Goal: Task Accomplishment & Management: Manage account settings

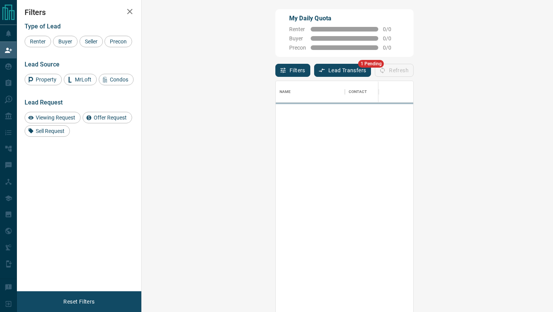
scroll to position [237, 395]
click at [314, 75] on button "Lead Transfers" at bounding box center [342, 70] width 57 height 13
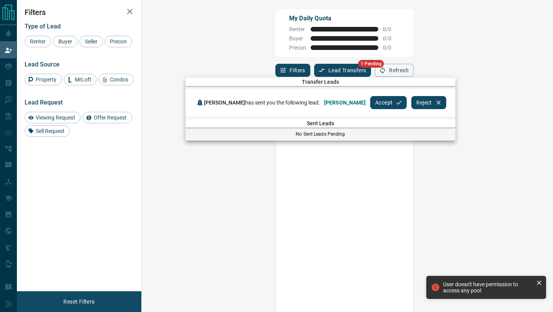
click at [372, 106] on button "Accept" at bounding box center [388, 102] width 37 height 13
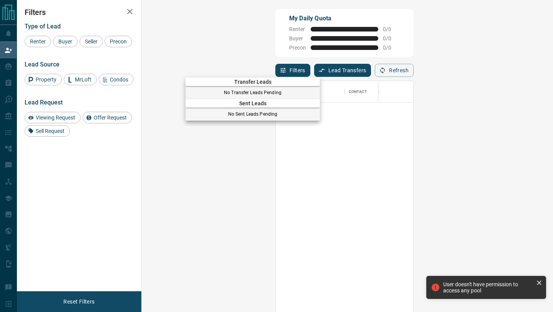
click at [0, 90] on div at bounding box center [276, 156] width 553 height 312
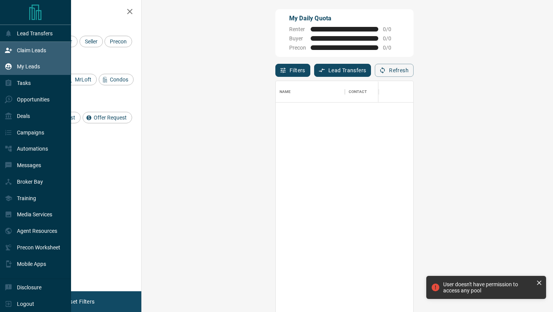
click at [2, 69] on div "My Leads" at bounding box center [35, 66] width 71 height 17
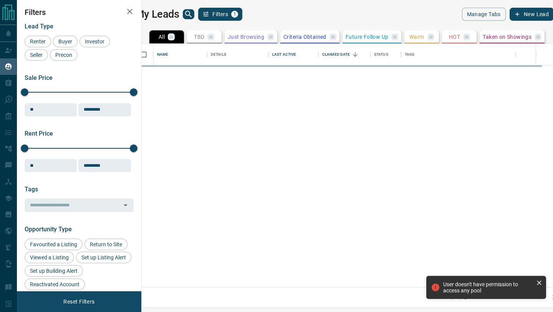
scroll to position [243, 408]
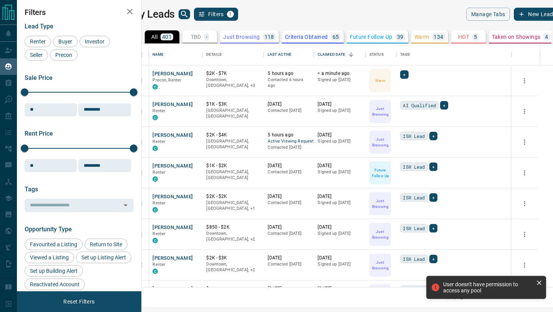
click at [189, 13] on icon "search button" at bounding box center [184, 14] width 9 height 9
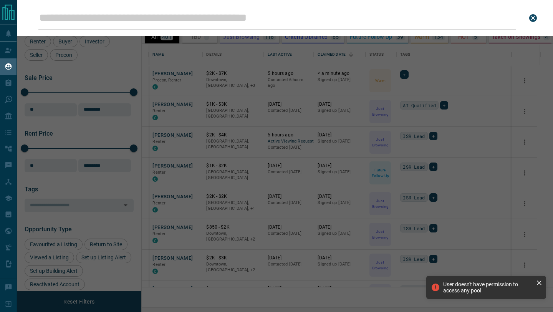
click at [186, 98] on div "Leads Search Bar Search for a lead by name, email, phone, or id" at bounding box center [293, 156] width 553 height 312
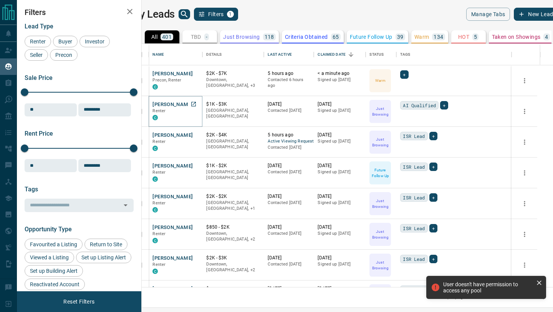
click at [184, 104] on button "[PERSON_NAME]" at bounding box center [173, 104] width 40 height 7
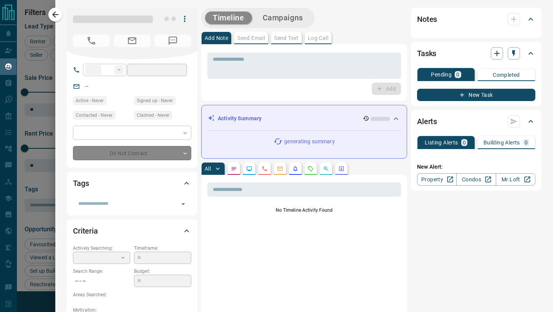
type input "**"
type input "**********"
type input "*"
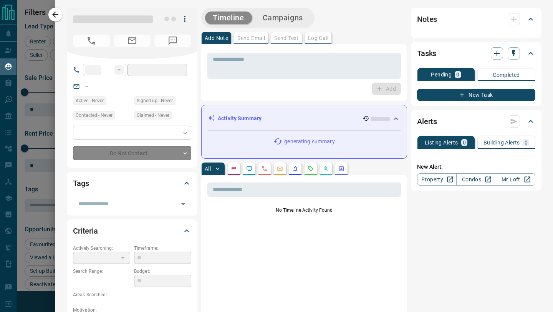
type input "**********"
type input "*******"
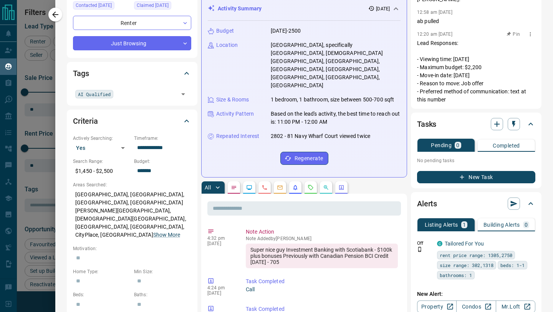
scroll to position [220, 0]
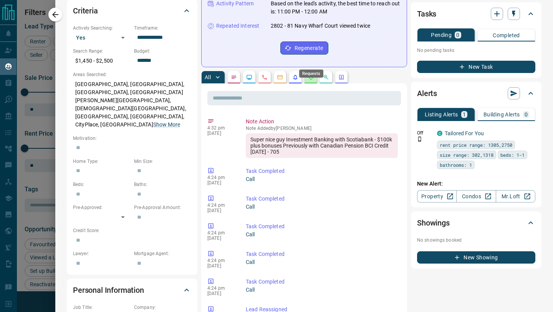
click at [312, 74] on icon "Requests" at bounding box center [311, 77] width 6 height 6
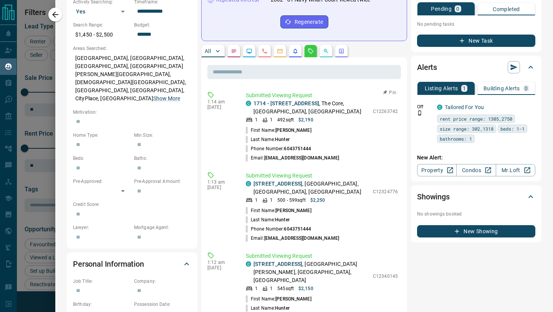
scroll to position [246, 0]
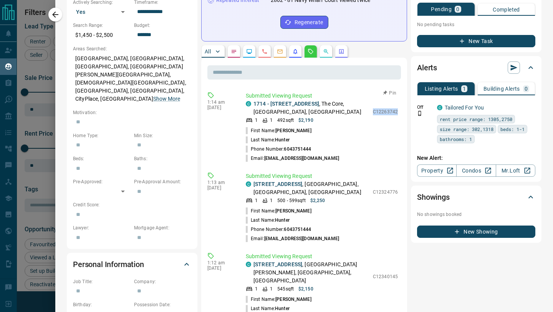
drag, startPoint x: 375, startPoint y: 95, endPoint x: 402, endPoint y: 95, distance: 27.3
copy p "C12263742"
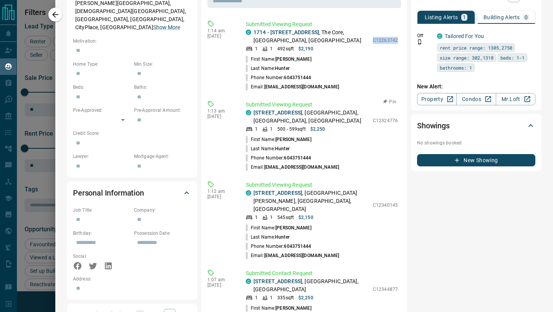
scroll to position [357, 0]
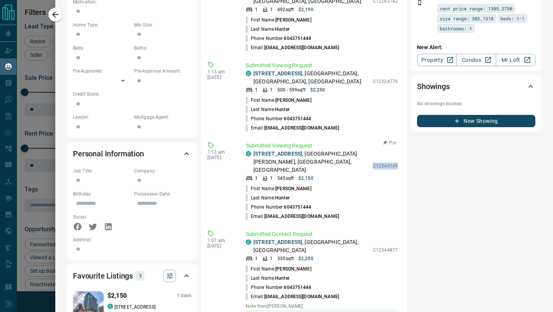
drag, startPoint x: 374, startPoint y: 145, endPoint x: 402, endPoint y: 145, distance: 28.1
click at [402, 145] on div "​ 1:14 am [DATE] Submitted Viewing Request C 1714 - [STREET_ADDRESS] 1 1 492 sq…" at bounding box center [304, 261] width 206 height 628
drag, startPoint x: 375, startPoint y: 226, endPoint x: 401, endPoint y: 226, distance: 26.5
click at [401, 226] on div "​ 1:14 am [DATE] Submitted Viewing Request C 1714 - [STREET_ADDRESS] 1 1 492 sq…" at bounding box center [304, 261] width 206 height 628
copy p "C12344877"
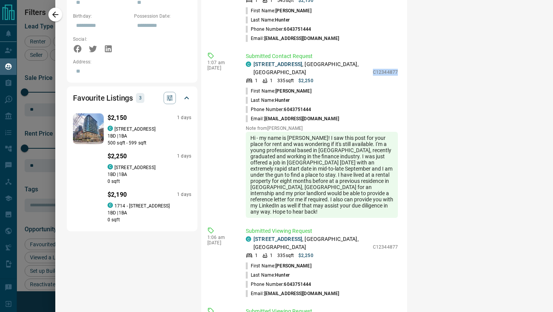
scroll to position [598, 0]
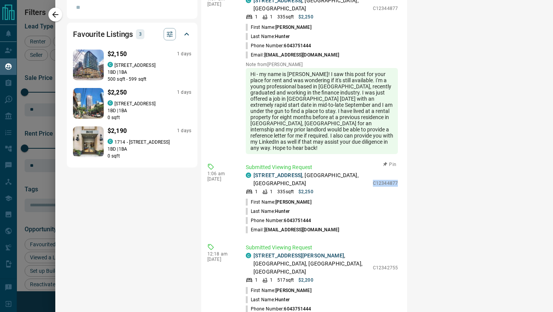
drag, startPoint x: 374, startPoint y: 155, endPoint x: 407, endPoint y: 155, distance: 32.7
click at [407, 155] on div "​ 1:14 am [DATE] Submitted Viewing Request C 1714 - [STREET_ADDRESS] 1 1 492 sq…" at bounding box center [304, 19] width 206 height 628
copy p "C12344877"
drag, startPoint x: 375, startPoint y: 236, endPoint x: 401, endPoint y: 236, distance: 25.7
click at [401, 244] on div "Submitted Viewing Request C [STREET_ADDRESS][PERSON_NAME] 1 1 517 sqft $2,200 C…" at bounding box center [323, 283] width 155 height 79
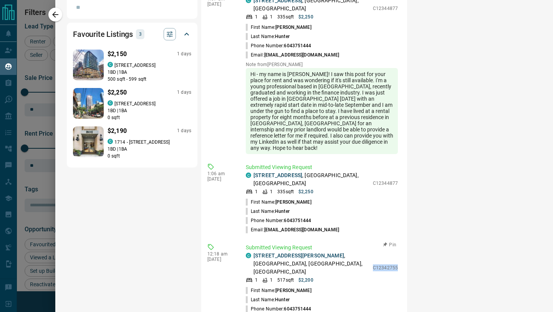
drag, startPoint x: 374, startPoint y: 234, endPoint x: 400, endPoint y: 234, distance: 26.1
click at [400, 244] on div "Submitted Viewing Request C [STREET_ADDRESS][PERSON_NAME] 1 1 517 sqft $2,200 C…" at bounding box center [323, 283] width 155 height 79
copy p "C12342755"
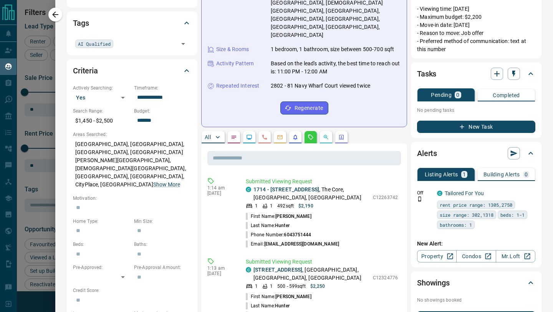
scroll to position [0, 0]
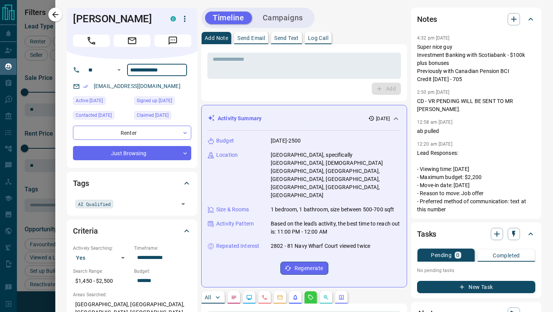
click at [177, 65] on input "**********" at bounding box center [157, 70] width 60 height 12
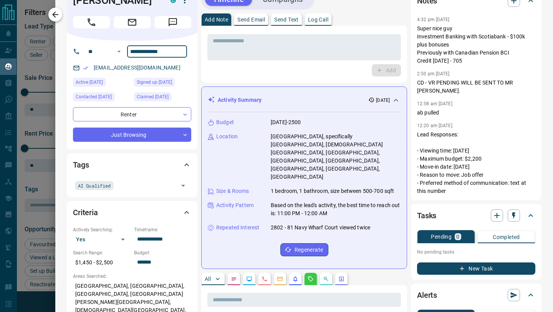
click at [57, 16] on icon "button" at bounding box center [55, 14] width 9 height 9
